Goal: Task Accomplishment & Management: Manage account settings

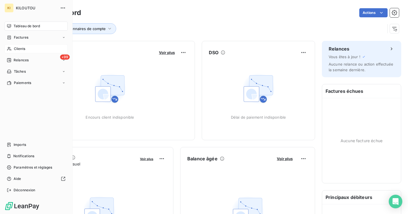
click at [31, 50] on div "Clients" at bounding box center [36, 48] width 63 height 9
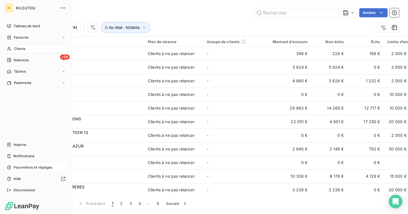
click at [24, 168] on span "Paramètres et réglages" at bounding box center [33, 167] width 39 height 5
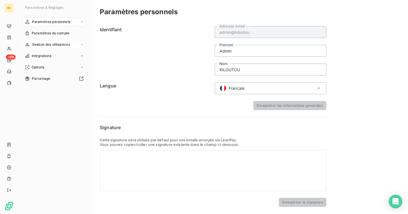
click at [40, 47] on div "Gestion des utilisateurs" at bounding box center [54, 44] width 63 height 9
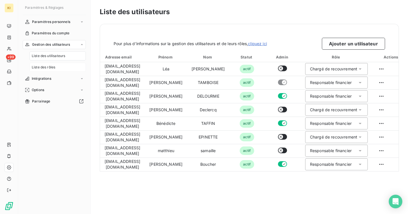
click at [47, 69] on span "Liste des rôles" at bounding box center [44, 67] width 24 height 5
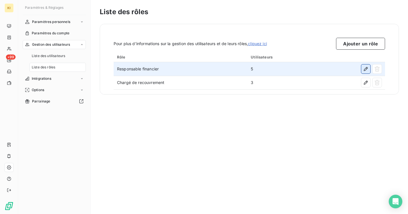
click at [365, 73] on button "button" at bounding box center [366, 68] width 9 height 9
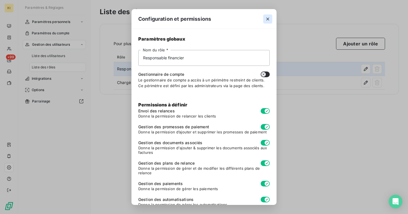
click at [271, 19] on icon "button" at bounding box center [268, 19] width 6 height 6
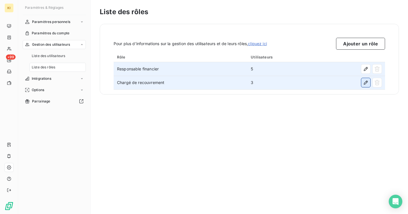
click at [367, 83] on icon "button" at bounding box center [366, 83] width 6 height 6
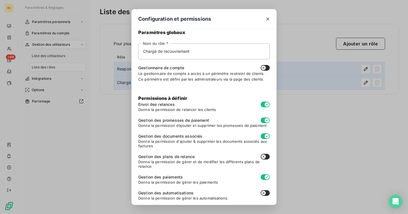
scroll to position [9, 0]
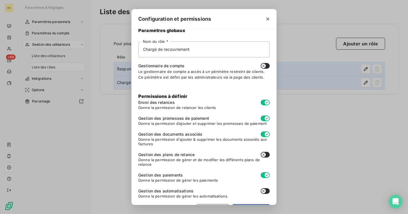
click at [268, 155] on button "button" at bounding box center [265, 155] width 9 height 6
click at [269, 18] on icon "button" at bounding box center [268, 19] width 6 height 6
checkbox input "false"
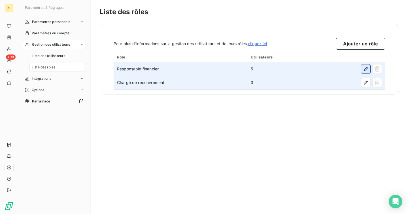
click at [365, 71] on icon "button" at bounding box center [366, 69] width 4 height 4
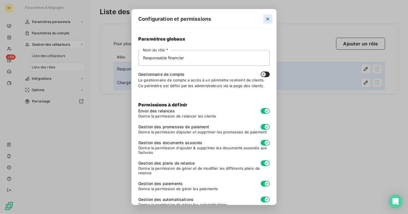
click at [270, 19] on icon "button" at bounding box center [268, 19] width 6 height 6
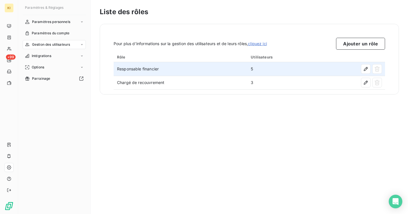
click at [166, 73] on td "Responsable financier" at bounding box center [181, 69] width 134 height 14
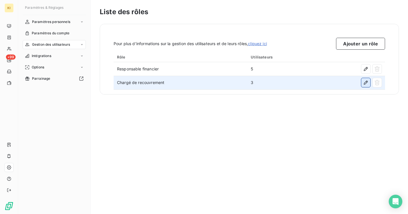
click at [366, 84] on icon "button" at bounding box center [366, 83] width 4 height 4
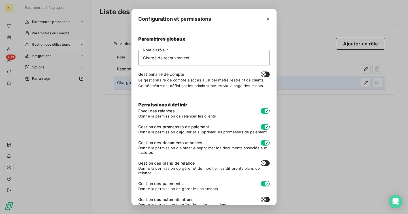
click at [267, 163] on button "button" at bounding box center [265, 163] width 9 height 6
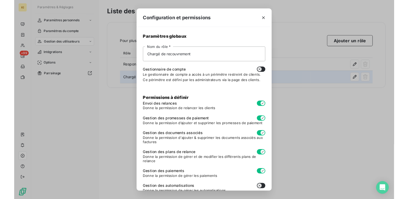
scroll to position [26, 0]
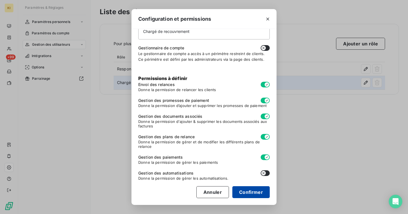
click at [246, 189] on button "Confirmer" at bounding box center [251, 192] width 37 height 12
checkbox input "true"
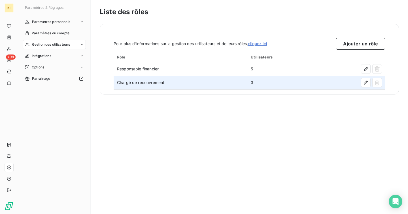
click at [193, 130] on div "Liste des rôles Pour plus d’informations sur la gestion des utilisateurs et de …" at bounding box center [250, 107] width 318 height 214
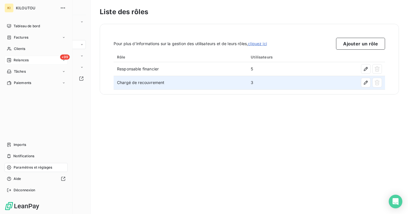
click at [14, 59] on span "Relances" at bounding box center [21, 60] width 15 height 5
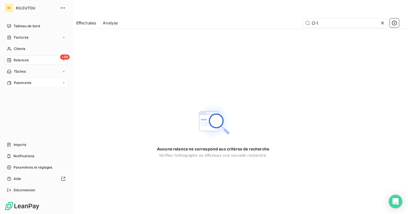
click at [25, 87] on div "Paiements" at bounding box center [36, 82] width 63 height 9
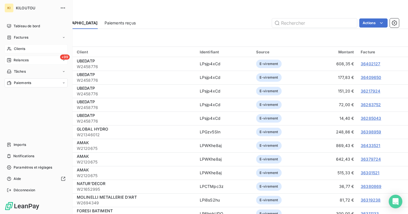
click at [21, 49] on span "Clients" at bounding box center [19, 48] width 11 height 5
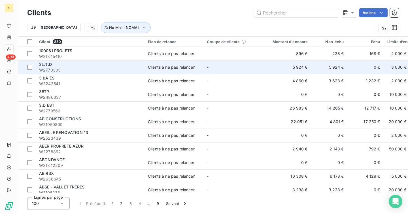
click at [94, 69] on span "W2770303" at bounding box center [90, 70] width 102 height 6
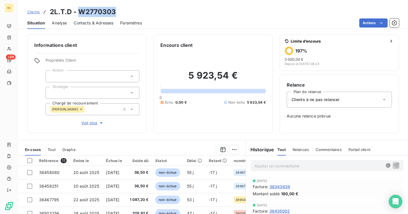
drag, startPoint x: 116, startPoint y: 11, endPoint x: 78, endPoint y: 9, distance: 37.8
click at [78, 9] on div "Clients 2L.T.D - W2770303" at bounding box center [213, 12] width 390 height 10
copy h3 "W2770303"
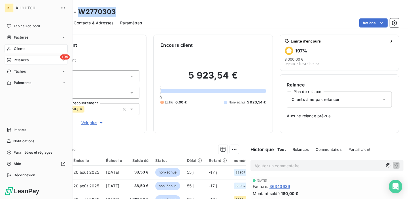
click at [22, 49] on span "Clients" at bounding box center [19, 48] width 11 height 5
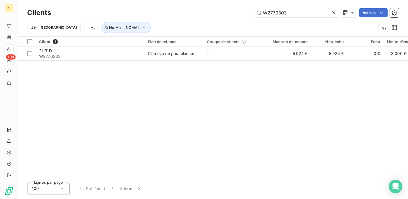
type input "W2770303"
click at [239, 93] on div "Client 1 Plan de relance Groupe de clients Montant d'encours Non-échu Échu Limi…" at bounding box center [213, 108] width 390 height 142
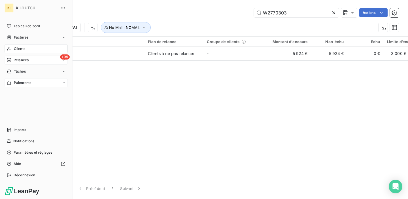
click at [15, 84] on span "Paiements" at bounding box center [22, 82] width 17 height 5
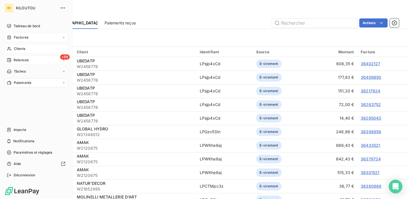
click at [22, 38] on span "Factures" at bounding box center [21, 37] width 14 height 5
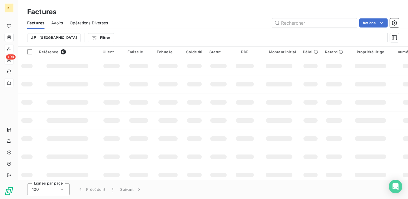
click at [13, 52] on div at bounding box center [9, 48] width 9 height 9
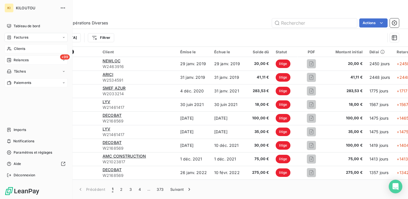
click at [9, 48] on icon at bounding box center [9, 49] width 5 height 5
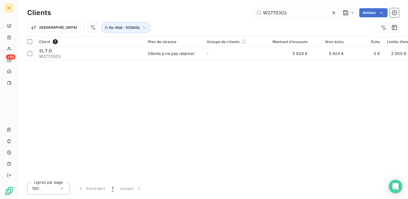
click at [333, 12] on icon at bounding box center [334, 12] width 3 height 3
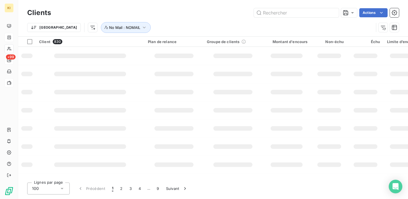
click at [189, 19] on div "Trier No Mail : NOMAIL" at bounding box center [213, 28] width 372 height 18
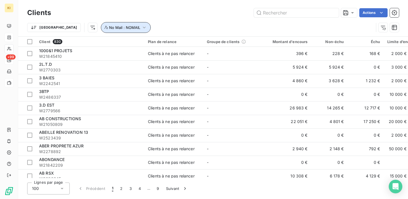
click at [142, 29] on icon "button" at bounding box center [145, 28] width 6 height 6
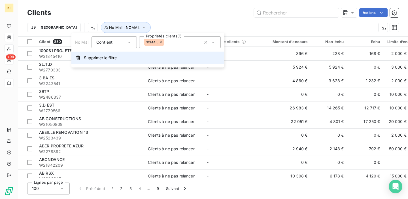
click at [116, 57] on span "Supprimer le filtre" at bounding box center [100, 58] width 33 height 6
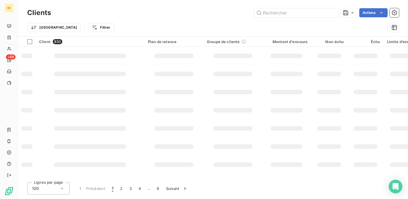
click at [154, 24] on div "Trier Filtrer" at bounding box center [206, 27] width 358 height 11
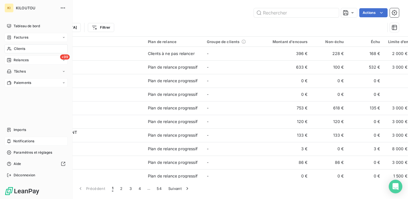
click at [28, 142] on span "Notifications" at bounding box center [23, 141] width 21 height 5
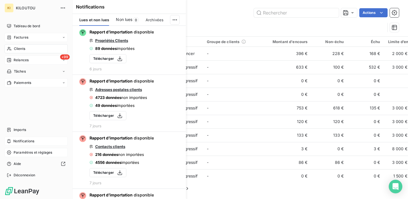
click at [22, 153] on span "Paramètres et réglages" at bounding box center [33, 152] width 39 height 5
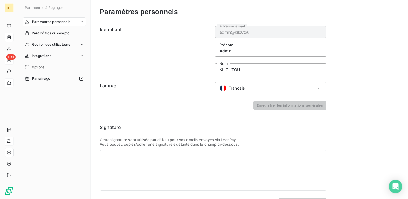
click at [57, 24] on span "Paramètres personnels" at bounding box center [51, 21] width 38 height 5
click at [56, 45] on span "Centre de notifications" at bounding box center [50, 44] width 37 height 5
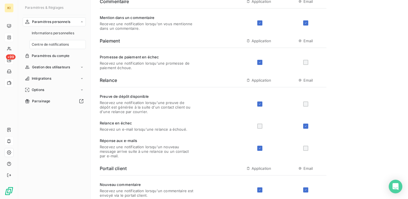
scroll to position [27, 0]
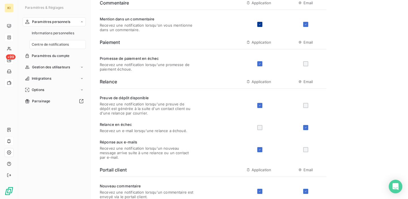
click at [260, 22] on div at bounding box center [260, 24] width 5 height 5
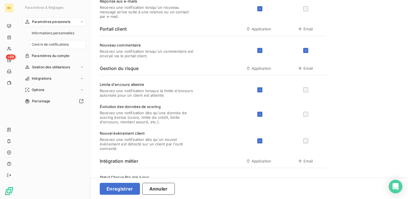
scroll to position [168, 0]
click at [258, 51] on div at bounding box center [260, 50] width 5 height 5
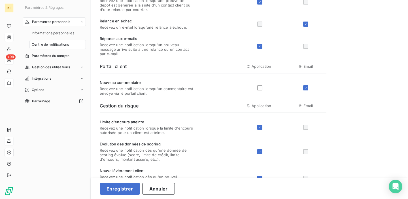
scroll to position [111, 0]
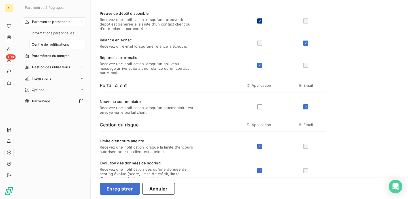
click at [261, 22] on icon at bounding box center [259, 20] width 3 height 3
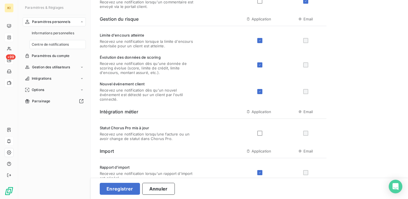
scroll to position [228, 0]
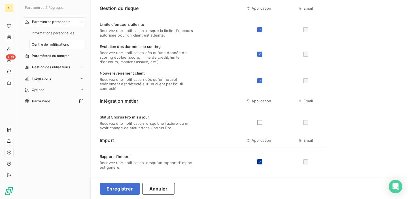
click at [261, 163] on icon at bounding box center [259, 161] width 3 height 3
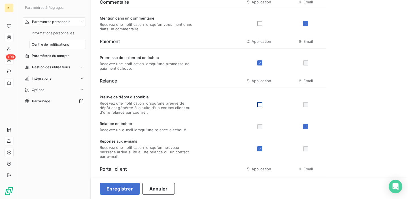
scroll to position [27, 0]
click at [307, 65] on div at bounding box center [306, 63] width 5 height 5
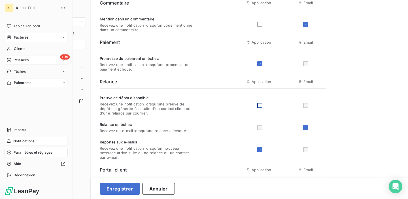
click at [8, 40] on div "Factures" at bounding box center [36, 37] width 63 height 9
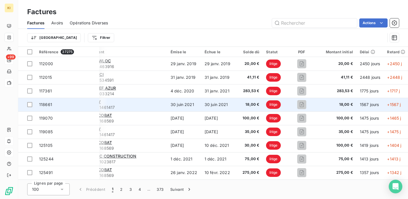
scroll to position [0, 7]
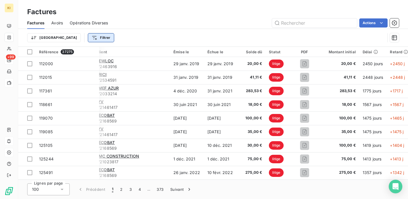
click at [76, 39] on html "KI +99 Factures Factures Avoirs Opérations Diverses Actions Trier Filtrer Référ…" at bounding box center [204, 99] width 408 height 199
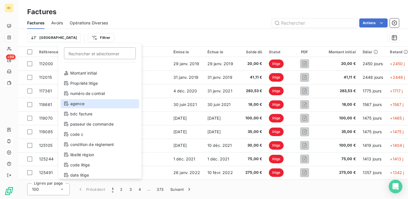
scroll to position [51, 0]
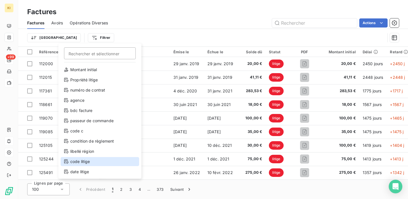
click at [86, 160] on div "code litige" at bounding box center [100, 161] width 79 height 9
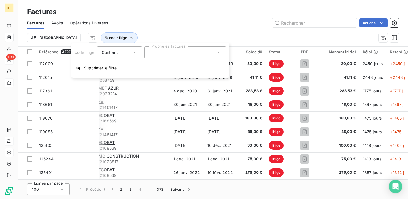
click at [178, 51] on div at bounding box center [186, 53] width 82 height 12
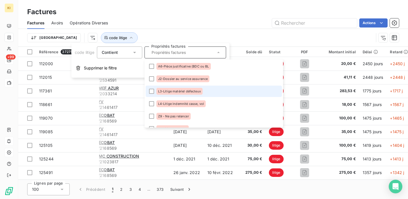
scroll to position [145, 0]
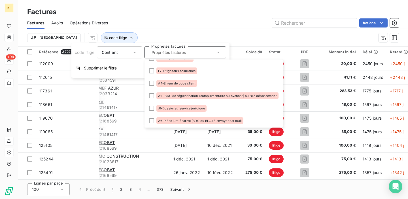
click at [130, 55] on div "Contient" at bounding box center [117, 53] width 30 height 8
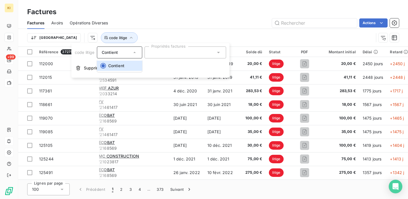
click at [157, 55] on div at bounding box center [186, 53] width 82 height 12
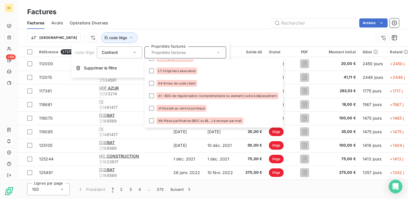
scroll to position [0, 0]
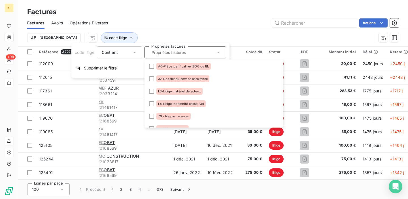
click at [165, 24] on div "Actions" at bounding box center [257, 22] width 285 height 9
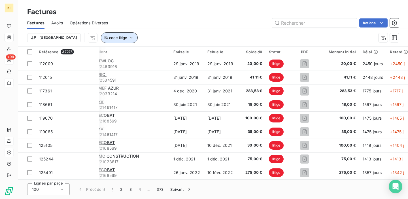
click at [109, 37] on span "code litige" at bounding box center [118, 37] width 18 height 5
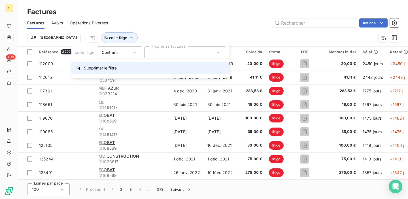
click at [107, 71] on button "Supprimer le filtre" at bounding box center [150, 68] width 158 height 12
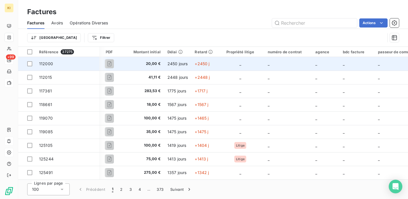
scroll to position [0, 116]
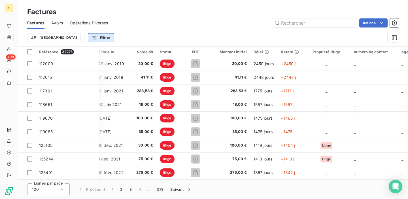
click at [73, 36] on html "KI +99 Factures Factures Avoirs Opérations Diverses Actions Trier Filtrer Référ…" at bounding box center [204, 99] width 408 height 199
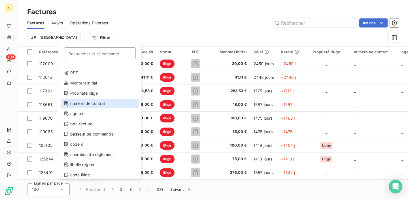
scroll to position [51, 0]
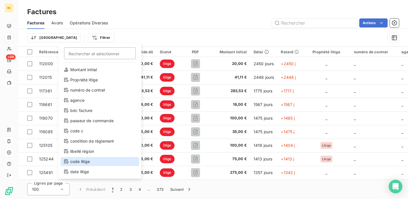
click at [89, 161] on div "code litige" at bounding box center [100, 161] width 79 height 9
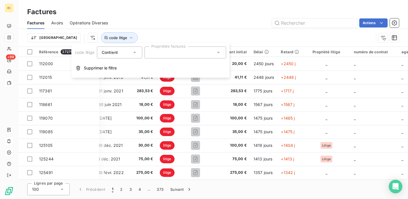
click at [170, 52] on div at bounding box center [186, 53] width 82 height 12
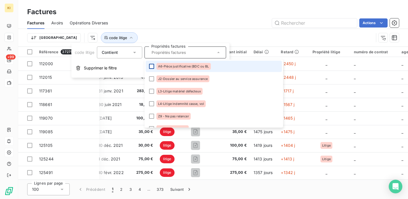
click at [150, 67] on div at bounding box center [151, 66] width 5 height 5
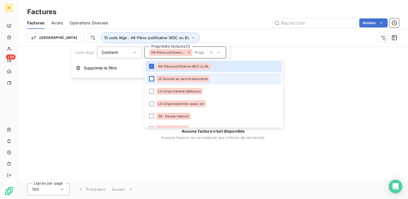
click at [150, 80] on div at bounding box center [151, 78] width 5 height 5
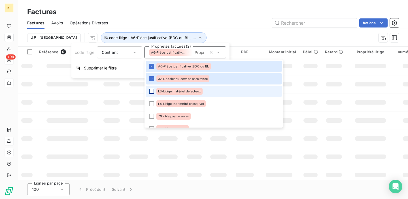
click at [152, 89] on div at bounding box center [151, 91] width 5 height 5
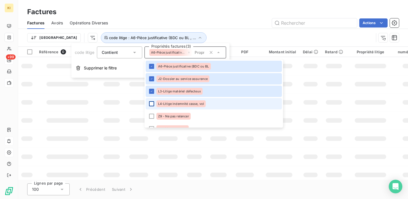
click at [151, 105] on div at bounding box center [151, 103] width 5 height 5
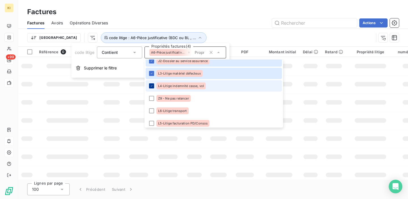
scroll to position [47, 0]
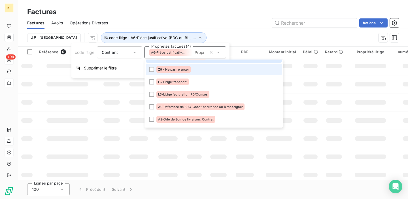
click at [152, 75] on li "Z9 - Ne pas relancer" at bounding box center [214, 69] width 136 height 11
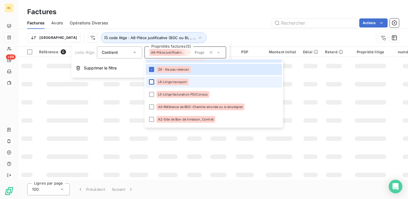
click at [153, 83] on div at bounding box center [151, 81] width 5 height 5
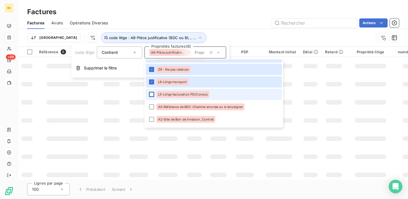
click at [152, 92] on div at bounding box center [151, 94] width 5 height 5
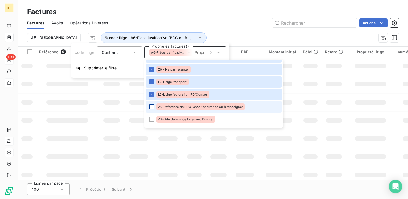
click at [151, 106] on div at bounding box center [151, 106] width 5 height 5
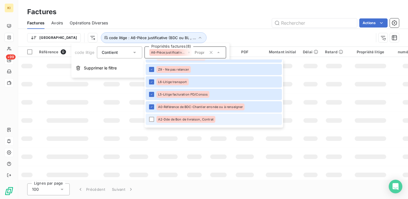
click at [151, 123] on li "A2-Dde de Bon de livraison, Contrat" at bounding box center [214, 119] width 136 height 11
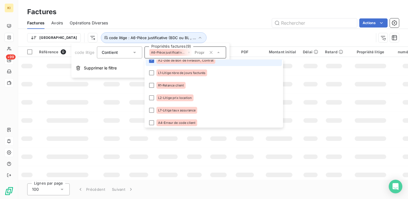
scroll to position [145, 0]
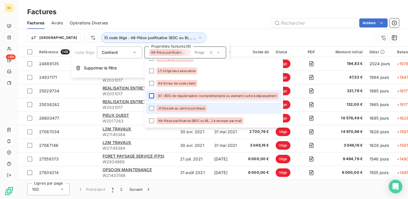
click at [151, 98] on div at bounding box center [151, 95] width 5 height 5
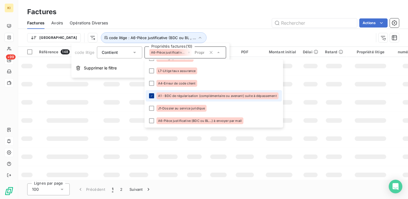
scroll to position [119, 0]
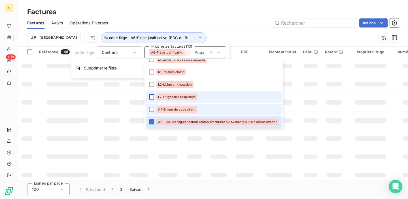
click at [152, 110] on div at bounding box center [151, 109] width 5 height 5
click at [153, 96] on div at bounding box center [151, 96] width 5 height 5
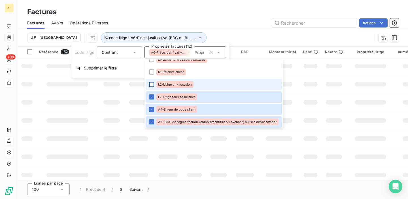
click at [152, 82] on div at bounding box center [151, 84] width 5 height 5
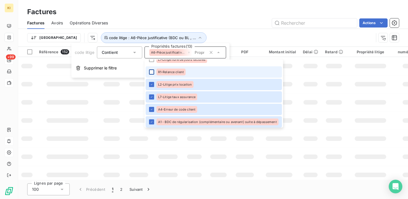
click at [153, 72] on div at bounding box center [151, 72] width 5 height 5
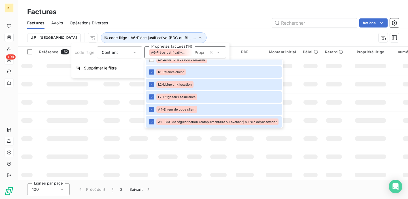
click at [153, 62] on li "L1-Litige nbre de jours facturés" at bounding box center [214, 59] width 136 height 11
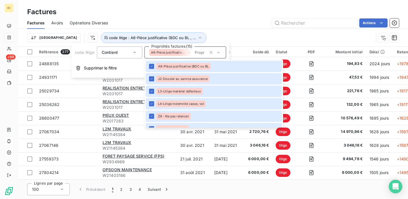
scroll to position [145, 0]
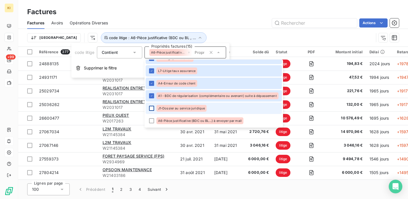
click at [151, 107] on div at bounding box center [151, 108] width 5 height 5
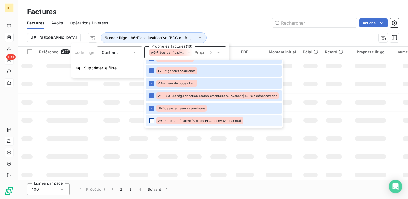
click at [151, 122] on div at bounding box center [151, 120] width 5 height 5
click at [203, 31] on div "Trier code litige : A6-Pièce justificative (BDC ou BL , ..." at bounding box center [213, 38] width 372 height 18
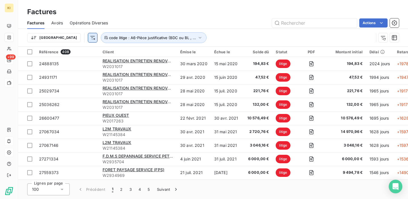
click at [59, 36] on html "KI +99 Factures Factures Avoirs Opérations Diverses Actions Trier code litige :…" at bounding box center [204, 99] width 408 height 199
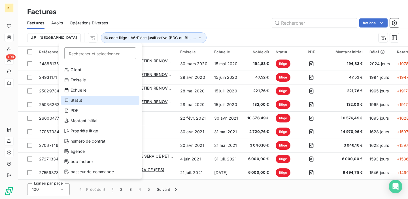
click at [83, 101] on div "Statut" at bounding box center [100, 100] width 79 height 9
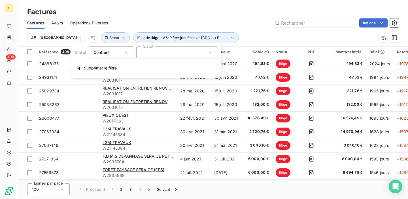
click at [173, 45] on div "Statut Contient Statut Supprimer le filtre" at bounding box center [146, 60] width 150 height 35
click at [171, 49] on div at bounding box center [177, 53] width 82 height 12
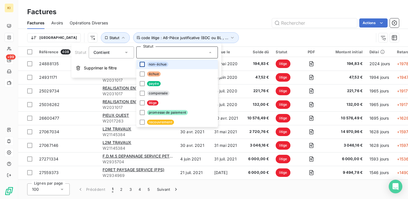
click at [141, 63] on div at bounding box center [142, 64] width 5 height 5
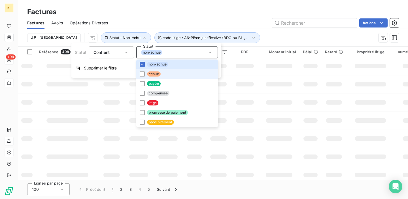
click at [142, 71] on li "échue" at bounding box center [177, 74] width 82 height 10
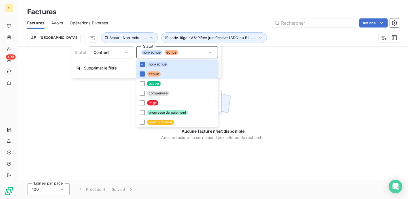
click at [240, 34] on div "Trier Statut : Non-échu , ... code litige : A6-Pièce justificative (BDC ou BL ,…" at bounding box center [200, 37] width 347 height 11
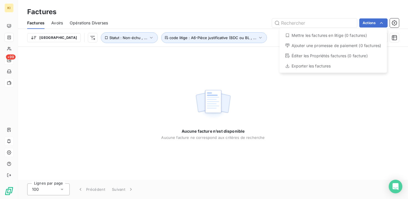
click at [269, 41] on html "KI +99 Factures Factures Avoirs Opérations Diverses Actions Mettre les factures…" at bounding box center [204, 99] width 408 height 199
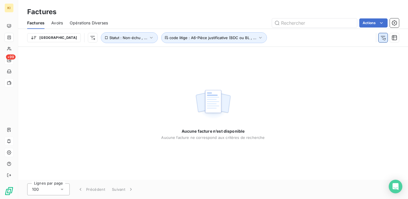
click at [383, 40] on icon "button" at bounding box center [384, 38] width 6 height 6
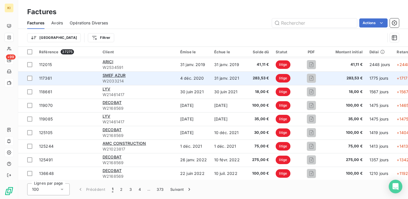
scroll to position [0, 0]
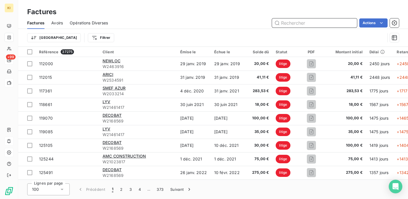
click at [299, 26] on input "text" at bounding box center [314, 22] width 85 height 9
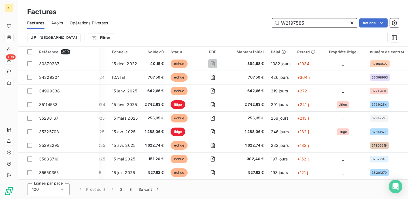
scroll to position [0, 100]
type input "W2197585"
click at [370, 18] on html "KI +99 Factures Factures Avoirs Opérations Diverses W2197585 Actions Trier Filt…" at bounding box center [204, 99] width 408 height 199
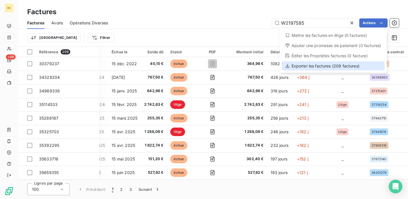
click at [340, 62] on div "Exporter les factures (209 factures)" at bounding box center [333, 66] width 103 height 9
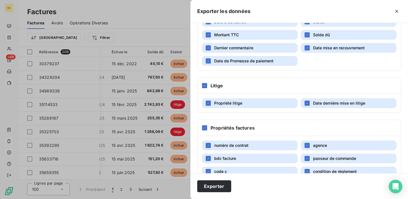
scroll to position [154, 0]
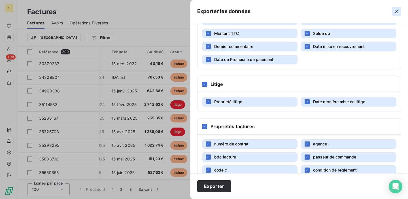
click at [399, 14] on button "button" at bounding box center [397, 11] width 9 height 9
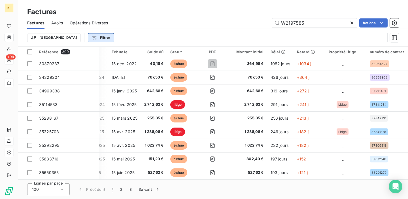
click at [81, 40] on html "KI +99 Factures Factures Avoirs Opérations Diverses W2197585 Actions Trier Filt…" at bounding box center [204, 99] width 408 height 199
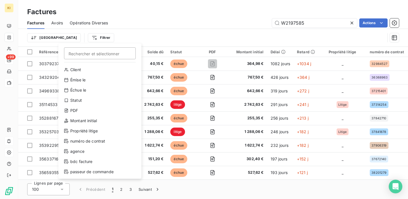
click at [246, 36] on html "KI +99 Factures Factures Avoirs Opérations Diverses W2197585 Actions Trier Filt…" at bounding box center [204, 99] width 408 height 199
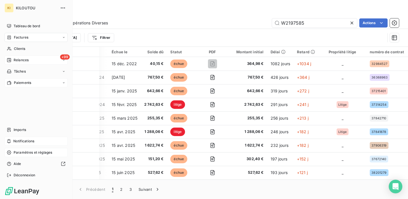
click at [18, 56] on div "+99 Relances" at bounding box center [36, 60] width 63 height 9
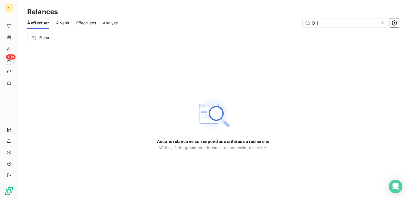
click at [383, 22] on icon at bounding box center [383, 23] width 3 height 3
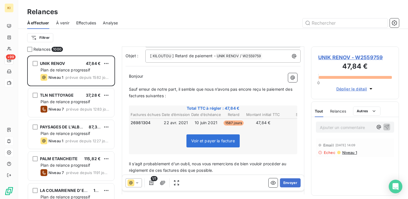
scroll to position [62, 0]
click at [137, 182] on icon at bounding box center [137, 183] width 6 height 6
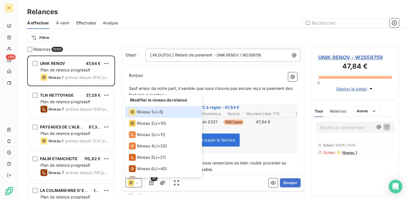
click at [167, 83] on p "﻿" at bounding box center [213, 82] width 169 height 7
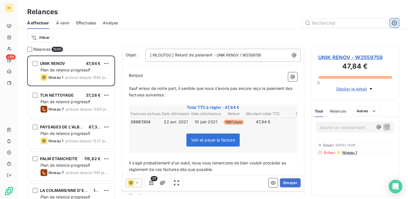
click at [392, 21] on icon "button" at bounding box center [395, 23] width 6 height 6
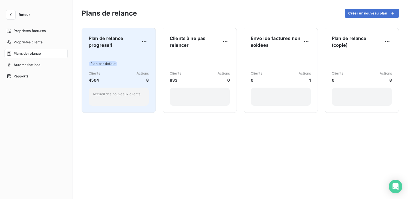
click at [139, 62] on div "Plan par défaut" at bounding box center [119, 63] width 60 height 5
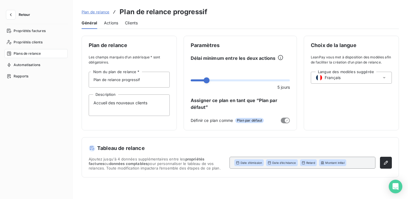
click at [115, 22] on span "Actions" at bounding box center [111, 23] width 14 height 6
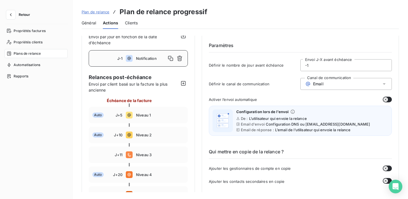
scroll to position [16, 0]
click at [8, 15] on icon "button" at bounding box center [11, 15] width 6 height 6
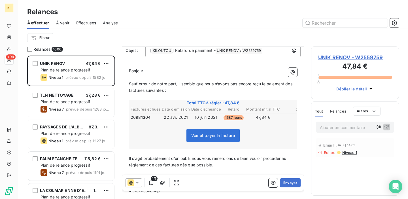
scroll to position [67, 0]
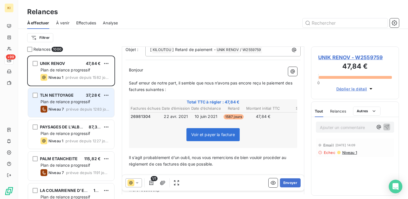
click at [95, 103] on div "Plan de relance progressif" at bounding box center [75, 102] width 69 height 6
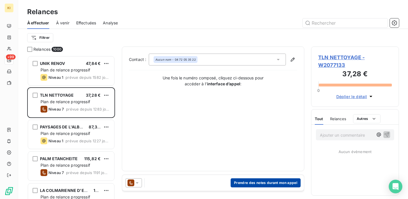
click at [277, 183] on button "Prendre des notes durant mon appel" at bounding box center [266, 182] width 70 height 9
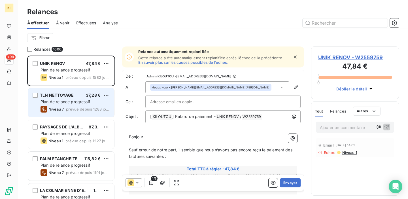
click at [76, 102] on span "Plan de relance progressif" at bounding box center [66, 101] width 50 height 5
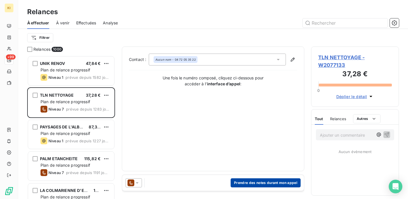
click at [283, 180] on button "Prendre des notes durant mon appel" at bounding box center [266, 182] width 70 height 9
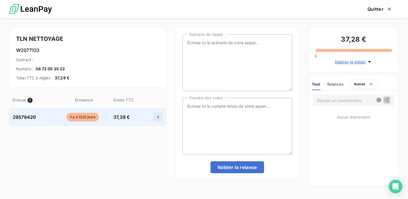
click at [162, 117] on button "button" at bounding box center [158, 117] width 9 height 9
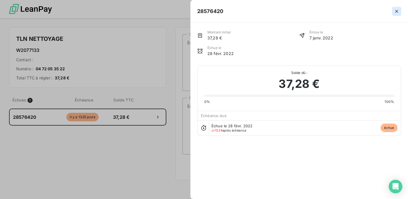
click at [396, 11] on icon "button" at bounding box center [397, 12] width 6 height 6
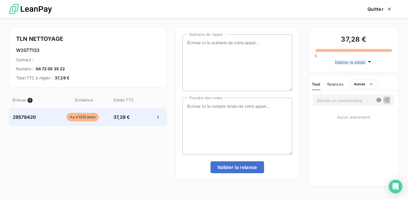
click at [138, 116] on div at bounding box center [150, 117] width 25 height 9
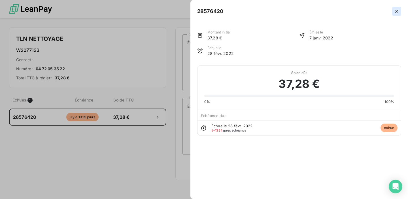
click at [396, 11] on icon "button" at bounding box center [397, 12] width 6 height 6
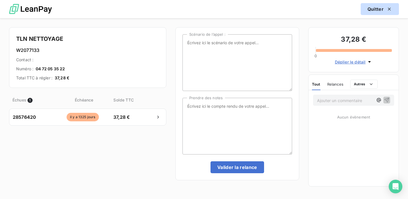
click at [376, 7] on button "Quitter" at bounding box center [380, 9] width 38 height 12
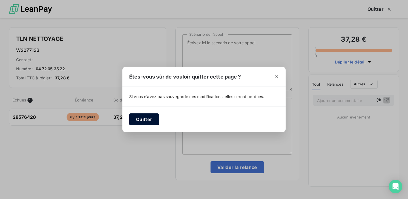
click at [151, 119] on button "Quitter" at bounding box center [144, 119] width 30 height 12
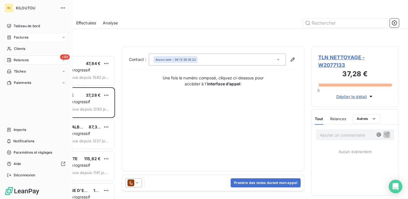
click at [15, 38] on span "Factures" at bounding box center [21, 37] width 14 height 5
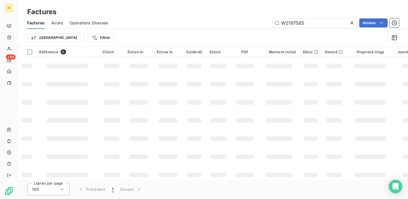
click at [352, 23] on icon at bounding box center [352, 23] width 6 height 6
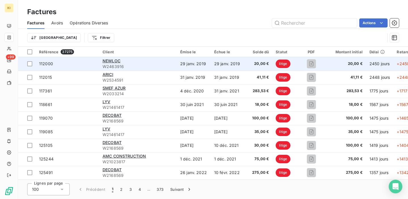
click at [149, 67] on span "W2463916" at bounding box center [138, 67] width 71 height 6
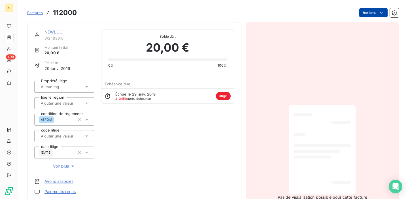
click at [373, 13] on html "KI +99 Factures 112000 Actions NEWLOC W2463916 Montant initial 20,00 € Émise le…" at bounding box center [204, 99] width 408 height 199
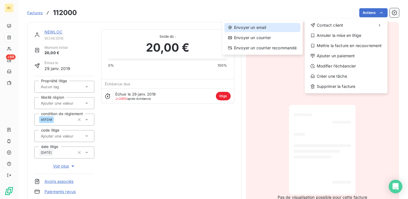
click at [284, 28] on div "Envoyer un email" at bounding box center [263, 27] width 76 height 9
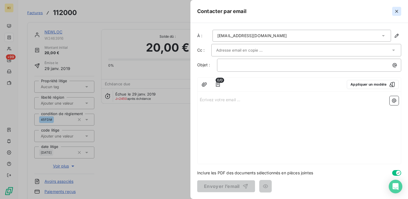
click at [401, 11] on button "button" at bounding box center [397, 11] width 9 height 9
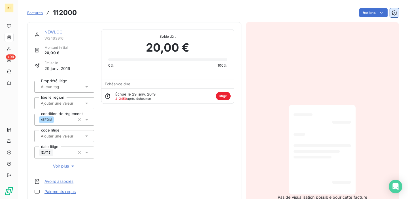
click at [394, 16] on button "button" at bounding box center [394, 12] width 9 height 9
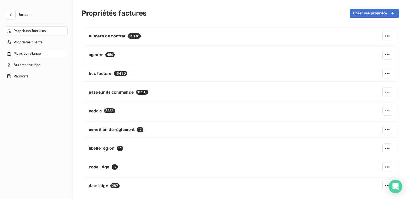
click at [29, 54] on span "Plans de relance" at bounding box center [27, 53] width 27 height 5
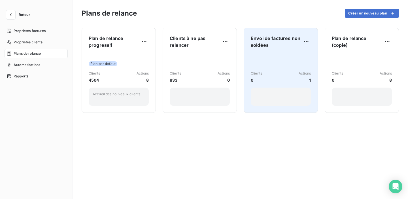
click at [292, 64] on div "Clients 0 Actions 1" at bounding box center [281, 79] width 60 height 53
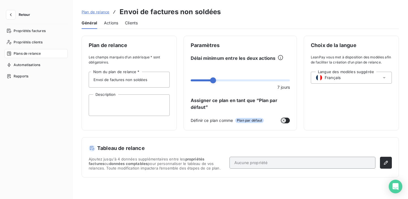
click at [113, 22] on span "Actions" at bounding box center [111, 23] width 14 height 6
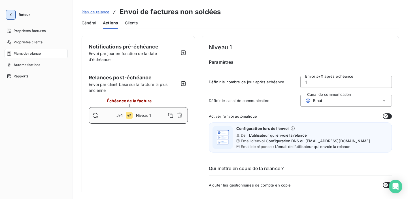
click at [11, 13] on icon "button" at bounding box center [11, 14] width 2 height 3
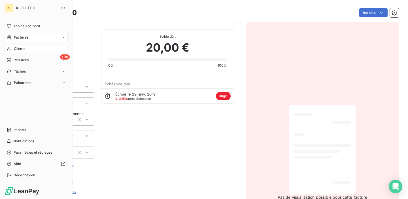
click at [34, 50] on div "Clients" at bounding box center [36, 48] width 63 height 9
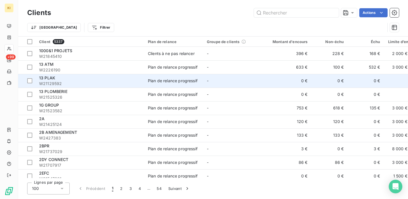
click at [100, 79] on div "13 PLAK" at bounding box center [90, 78] width 102 height 6
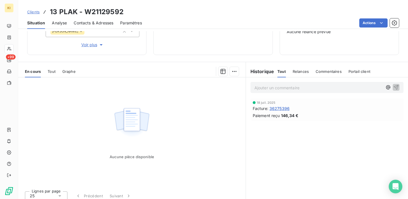
scroll to position [83, 0]
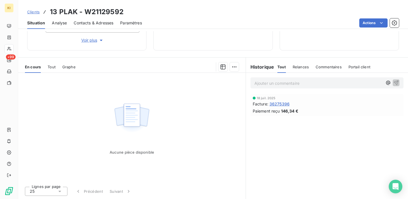
click at [60, 191] on icon at bounding box center [59, 191] width 3 height 1
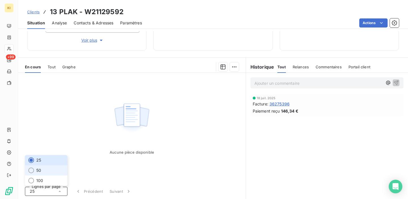
click at [51, 171] on li "50" at bounding box center [46, 170] width 43 height 10
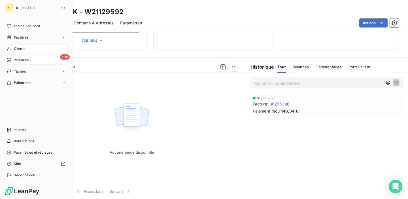
click at [17, 61] on span "Relances" at bounding box center [21, 60] width 15 height 5
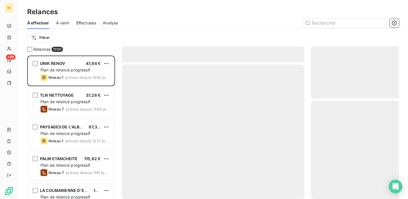
scroll to position [144, 88]
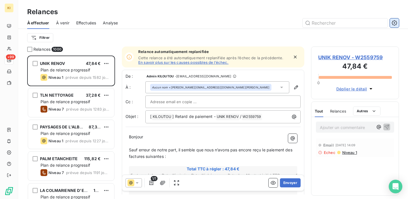
click at [396, 22] on icon "button" at bounding box center [395, 23] width 6 height 6
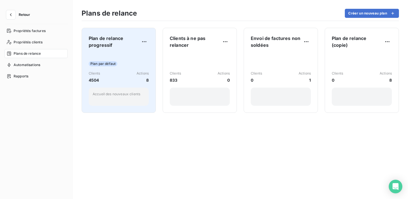
click at [119, 79] on div "Clients 4504 Actions 8" at bounding box center [119, 77] width 60 height 12
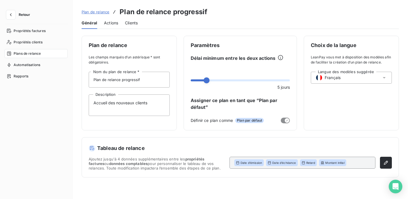
click at [109, 28] on div "Actions" at bounding box center [111, 23] width 14 height 12
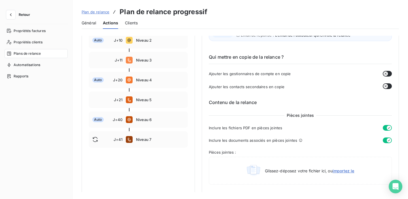
scroll to position [109, 0]
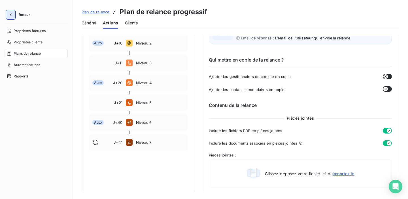
click at [12, 13] on icon "button" at bounding box center [11, 15] width 6 height 6
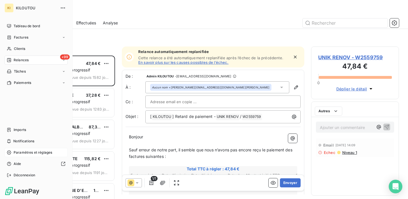
scroll to position [144, 88]
click at [42, 149] on div "Paramètres et réglages" at bounding box center [36, 152] width 63 height 9
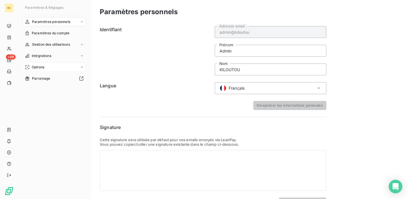
click at [49, 67] on div "Options" at bounding box center [54, 67] width 63 height 9
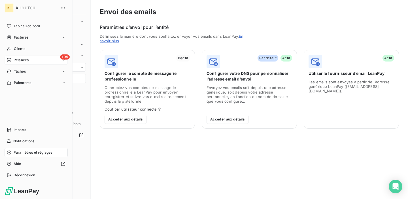
click at [13, 62] on div "Relances" at bounding box center [18, 60] width 22 height 5
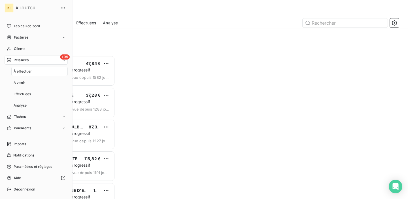
scroll to position [144, 88]
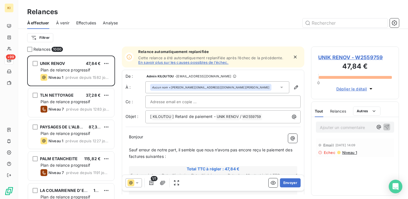
click at [401, 25] on div "À effectuer À venir Effectuées Analyse" at bounding box center [213, 23] width 390 height 12
click at [391, 23] on button "button" at bounding box center [394, 22] width 9 height 9
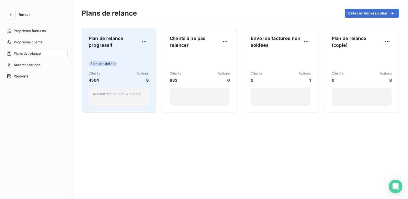
click at [122, 59] on div "Plan par défaut Clients 4504 Actions 8 Accueil des nouveaux clients" at bounding box center [119, 79] width 60 height 53
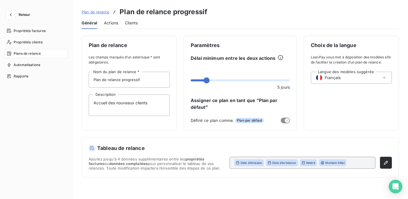
click at [114, 26] on div "Actions" at bounding box center [111, 23] width 14 height 12
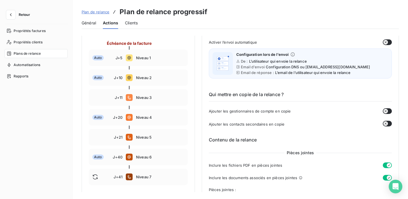
scroll to position [74, 0]
click at [154, 161] on div "Auto J+40 Niveau 6" at bounding box center [138, 157] width 99 height 16
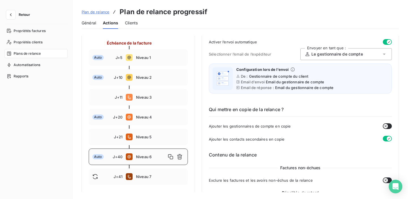
type input "40"
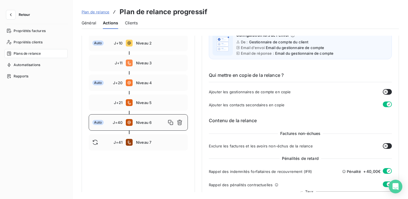
scroll to position [110, 0]
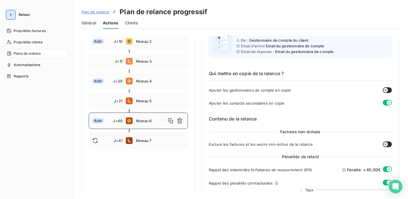
click at [12, 18] on button "button" at bounding box center [10, 14] width 9 height 9
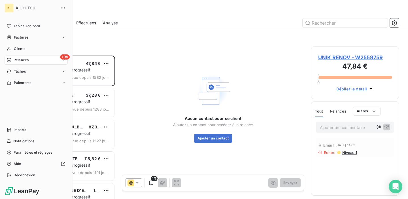
scroll to position [144, 88]
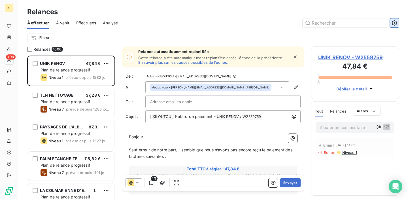
click at [393, 21] on icon "button" at bounding box center [394, 22] width 5 height 5
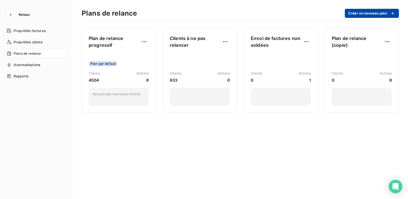
click at [357, 14] on button "Créer un nouveau plan" at bounding box center [372, 13] width 54 height 9
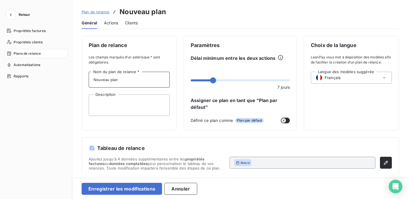
click at [134, 77] on input "Nouveau plan" at bounding box center [129, 80] width 81 height 16
type input "MED"
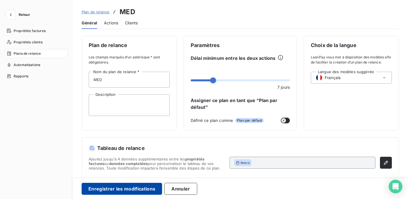
click at [103, 186] on button "Enregistrer les modifications" at bounding box center [122, 189] width 81 height 12
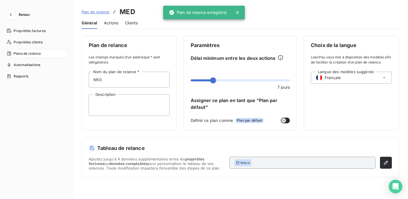
click at [95, 10] on span "Plan de relance" at bounding box center [96, 12] width 28 height 5
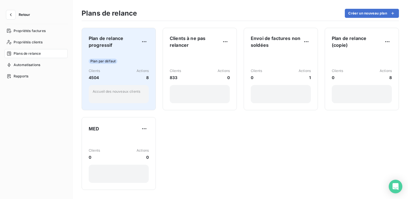
click at [125, 54] on div "Plan par défaut Clients 4504 Actions 8 Accueil des nouveaux clients" at bounding box center [119, 78] width 60 height 50
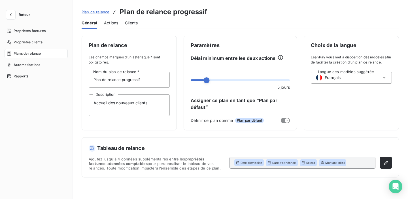
click at [109, 20] on div "Actions" at bounding box center [111, 23] width 14 height 12
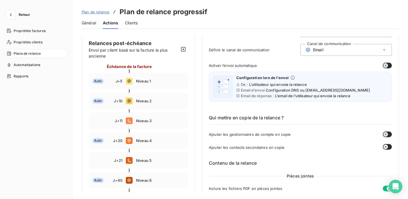
scroll to position [45, 0]
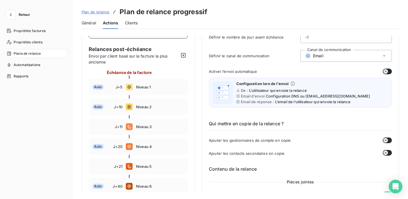
click at [359, 54] on div "Email" at bounding box center [347, 56] width 92 height 12
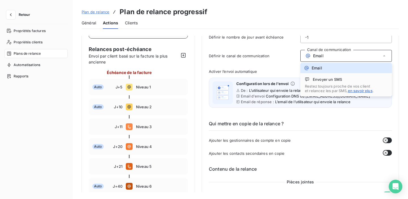
click at [279, 57] on span "Définir le canal de communication" at bounding box center [255, 56] width 92 height 5
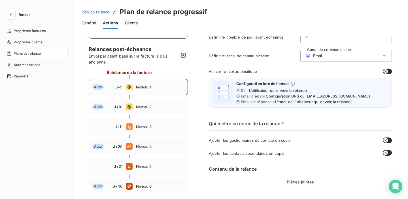
click at [168, 89] on span "Niveau 1" at bounding box center [160, 87] width 48 height 5
type input "5"
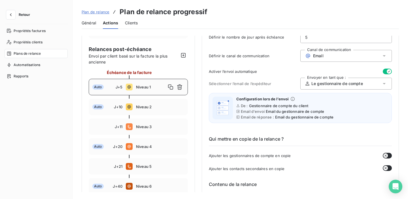
click at [334, 56] on div "Email" at bounding box center [347, 56] width 92 height 12
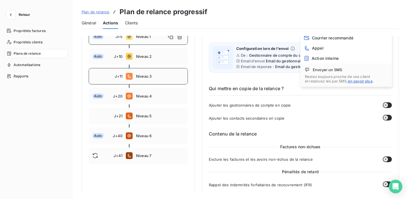
scroll to position [95, 0]
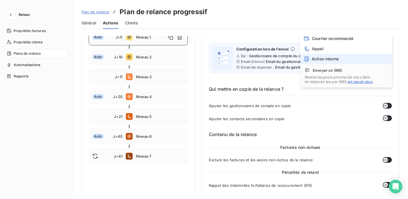
click at [322, 56] on div "Action interne" at bounding box center [321, 59] width 35 height 6
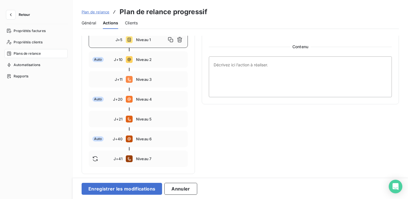
scroll to position [18, 0]
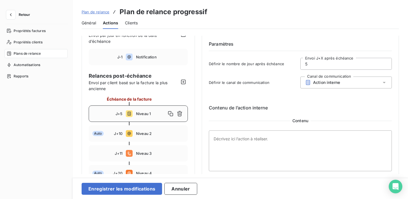
click at [315, 63] on input "5" at bounding box center [346, 63] width 91 height 11
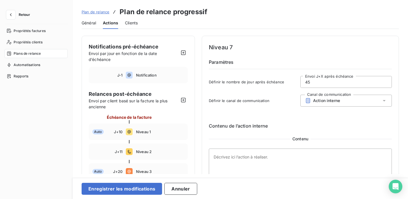
scroll to position [92, 0]
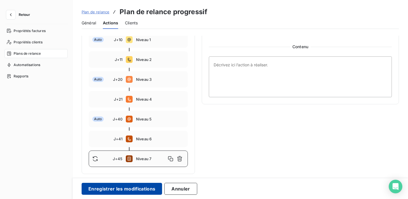
type input "45"
click at [140, 189] on button "Enregistrer les modifications" at bounding box center [122, 189] width 81 height 12
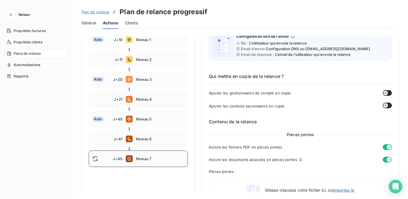
click at [151, 155] on div "J+45 Niveau 7" at bounding box center [138, 159] width 99 height 16
type input "45"
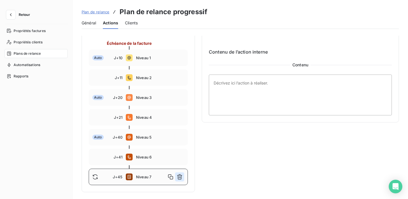
click at [183, 176] on button "button" at bounding box center [179, 176] width 9 height 9
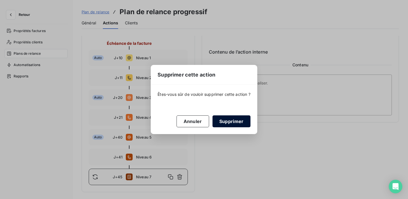
click at [224, 123] on button "Supprimer" at bounding box center [232, 121] width 38 height 12
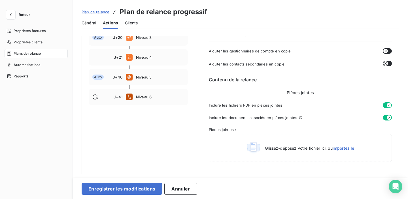
scroll to position [137, 0]
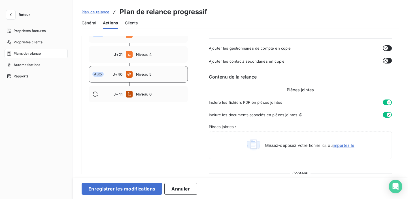
click at [154, 80] on div "Auto J+40 Niveau 5" at bounding box center [138, 74] width 99 height 16
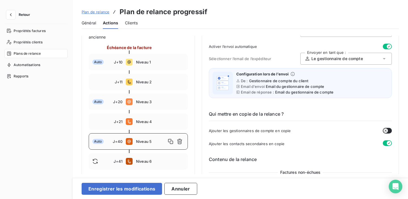
scroll to position [71, 0]
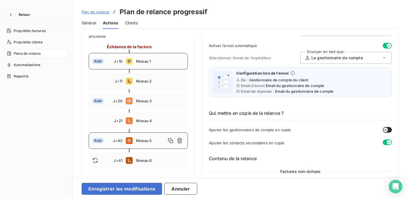
click at [157, 65] on div "Auto J+10 Niveau 1" at bounding box center [138, 61] width 99 height 16
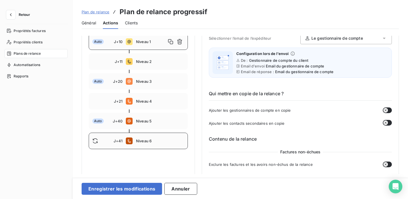
scroll to position [67, 0]
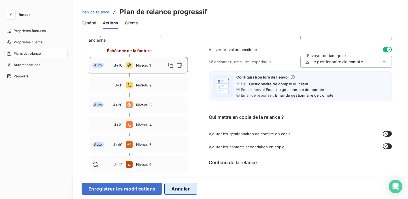
click at [177, 191] on button "Annuler" at bounding box center [181, 189] width 33 height 12
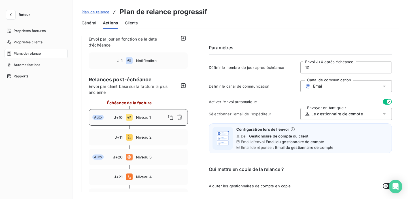
scroll to position [0, 0]
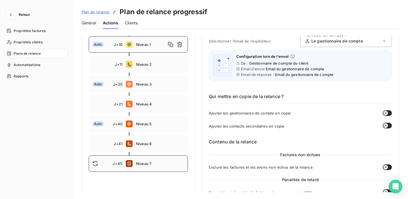
click at [158, 169] on div "J+45 Niveau 7" at bounding box center [138, 163] width 99 height 16
type input "45"
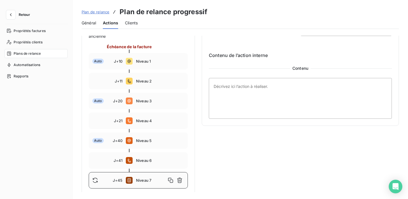
scroll to position [70, 0]
click at [184, 182] on button "button" at bounding box center [179, 180] width 9 height 9
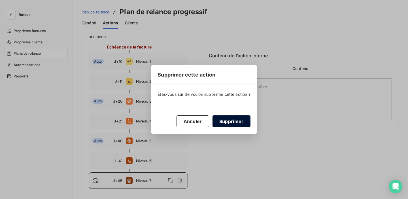
click at [231, 120] on button "Supprimer" at bounding box center [232, 121] width 38 height 12
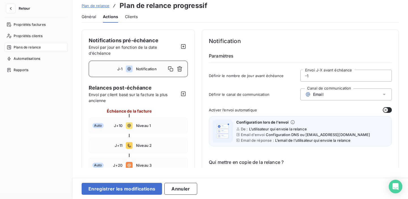
scroll to position [0, 0]
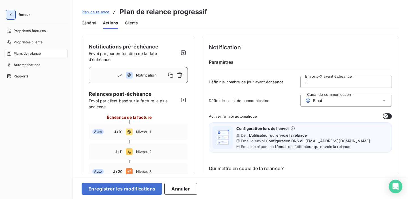
click at [12, 17] on icon "button" at bounding box center [11, 15] width 6 height 6
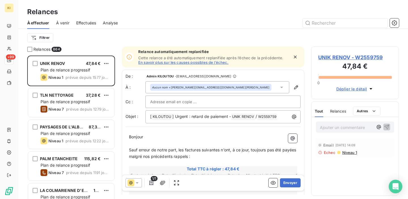
scroll to position [144, 88]
click at [393, 25] on icon "button" at bounding box center [395, 23] width 6 height 6
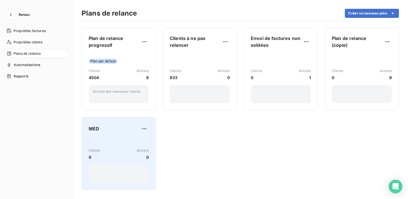
click at [111, 144] on div "Clients 0 Actions 0" at bounding box center [119, 160] width 60 height 45
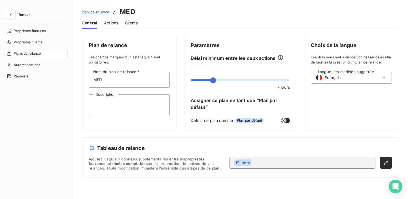
click at [98, 12] on span "Plan de relance" at bounding box center [96, 12] width 28 height 5
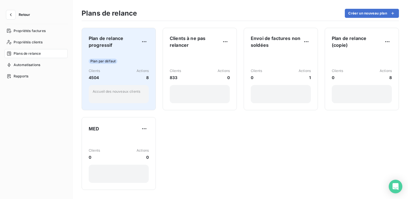
click at [127, 64] on div "Plan par défaut Clients 4504 Actions 8 Accueil des nouveaux clients" at bounding box center [119, 78] width 60 height 50
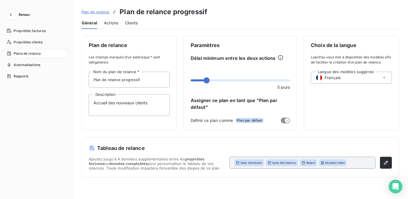
click at [113, 24] on span "Actions" at bounding box center [111, 23] width 14 height 6
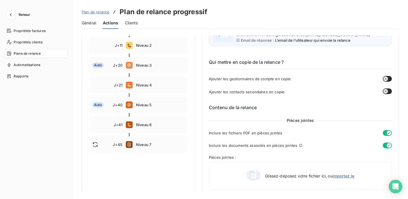
scroll to position [123, 0]
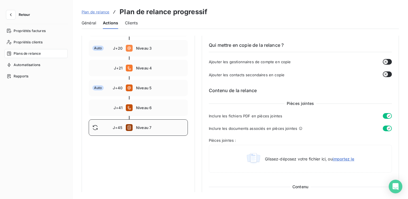
click at [154, 130] on span "Niveau 7" at bounding box center [160, 127] width 48 height 5
type input "45"
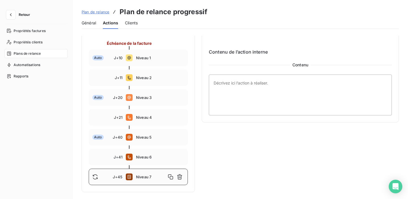
scroll to position [74, 0]
click at [180, 177] on icon "button" at bounding box center [180, 177] width 6 height 6
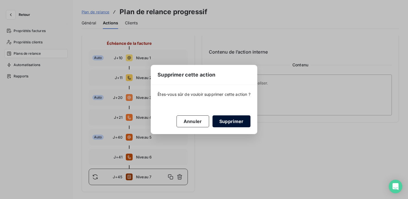
click at [227, 123] on button "Supprimer" at bounding box center [232, 121] width 38 height 12
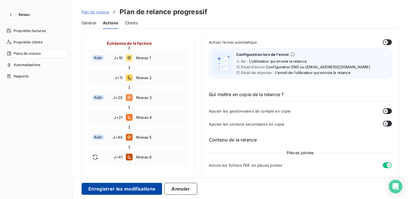
click at [127, 189] on button "Enregistrer les modifications" at bounding box center [122, 189] width 81 height 12
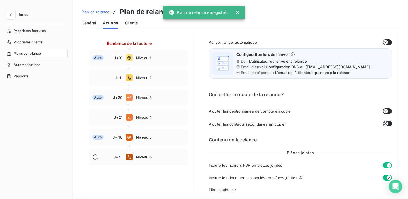
scroll to position [72, 0]
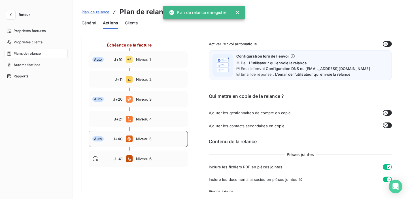
click at [157, 137] on span "Niveau 5" at bounding box center [160, 139] width 48 height 5
type input "40"
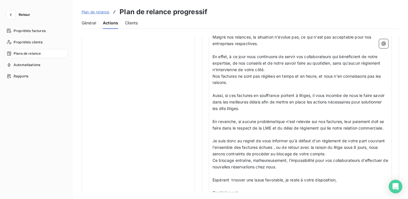
scroll to position [570, 0]
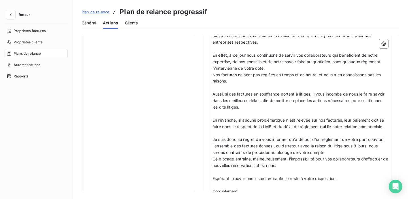
click at [104, 25] on span "Actions" at bounding box center [110, 23] width 15 height 6
click at [103, 12] on span "Plan de relance" at bounding box center [96, 12] width 28 height 5
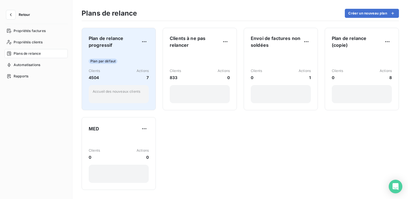
click at [138, 60] on div "Plan par défaut" at bounding box center [119, 61] width 60 height 5
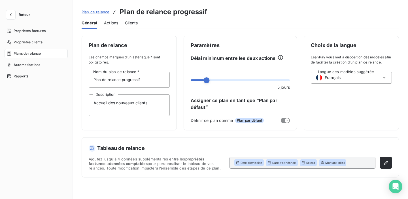
click at [109, 20] on span "Actions" at bounding box center [111, 23] width 14 height 6
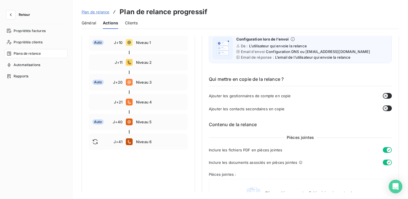
scroll to position [87, 0]
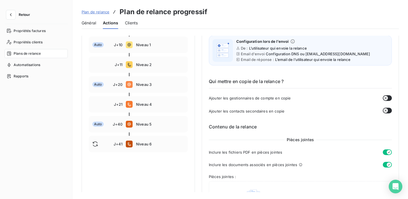
click at [102, 11] on span "Plan de relance" at bounding box center [96, 12] width 28 height 5
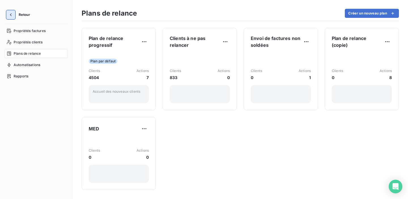
click at [7, 12] on button "button" at bounding box center [10, 14] width 9 height 9
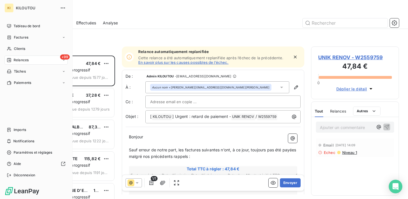
scroll to position [144, 88]
click at [20, 46] on div "Clients" at bounding box center [36, 48] width 63 height 9
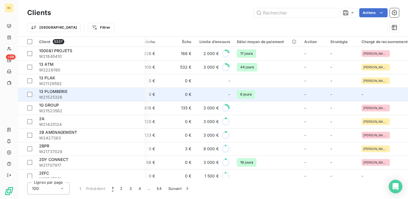
scroll to position [0, 226]
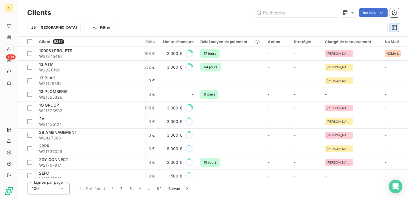
click at [393, 27] on icon "button" at bounding box center [395, 28] width 6 height 6
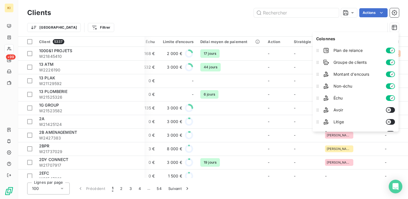
click at [214, 9] on div "Actions" at bounding box center [229, 12] width 342 height 9
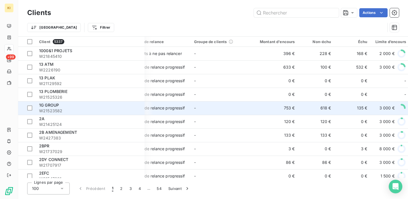
scroll to position [0, 0]
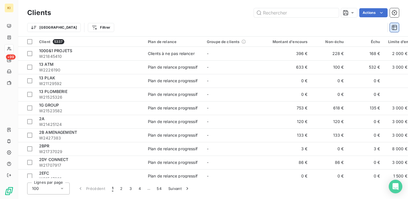
click at [396, 26] on icon "button" at bounding box center [395, 28] width 6 height 6
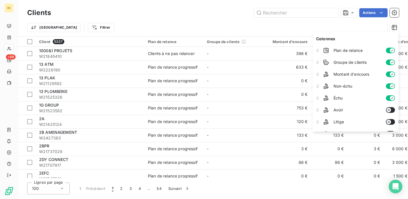
click at [389, 64] on button "button" at bounding box center [390, 63] width 9 height 6
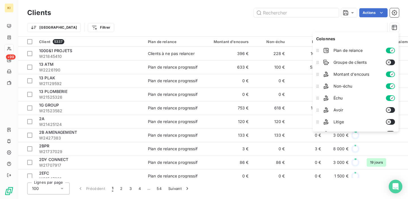
click at [209, 21] on div "Trier Filtrer" at bounding box center [213, 28] width 372 height 18
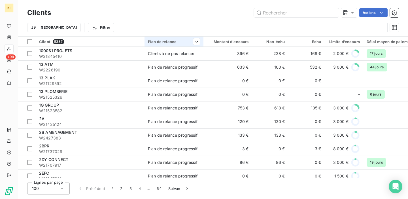
click at [180, 41] on div "Plan de relance" at bounding box center [174, 41] width 52 height 5
click at [394, 31] on button "button" at bounding box center [394, 27] width 9 height 9
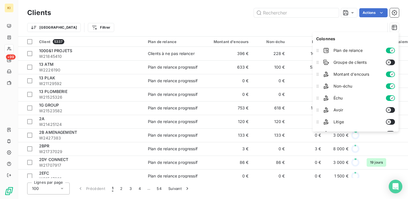
click at [390, 51] on icon "button" at bounding box center [392, 50] width 5 height 5
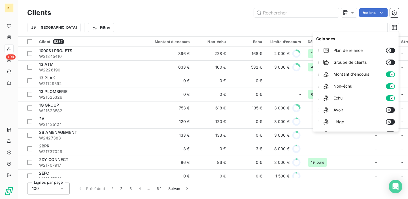
click at [226, 23] on div "Trier Filtrer" at bounding box center [206, 27] width 358 height 11
